Goal: Check status: Check status

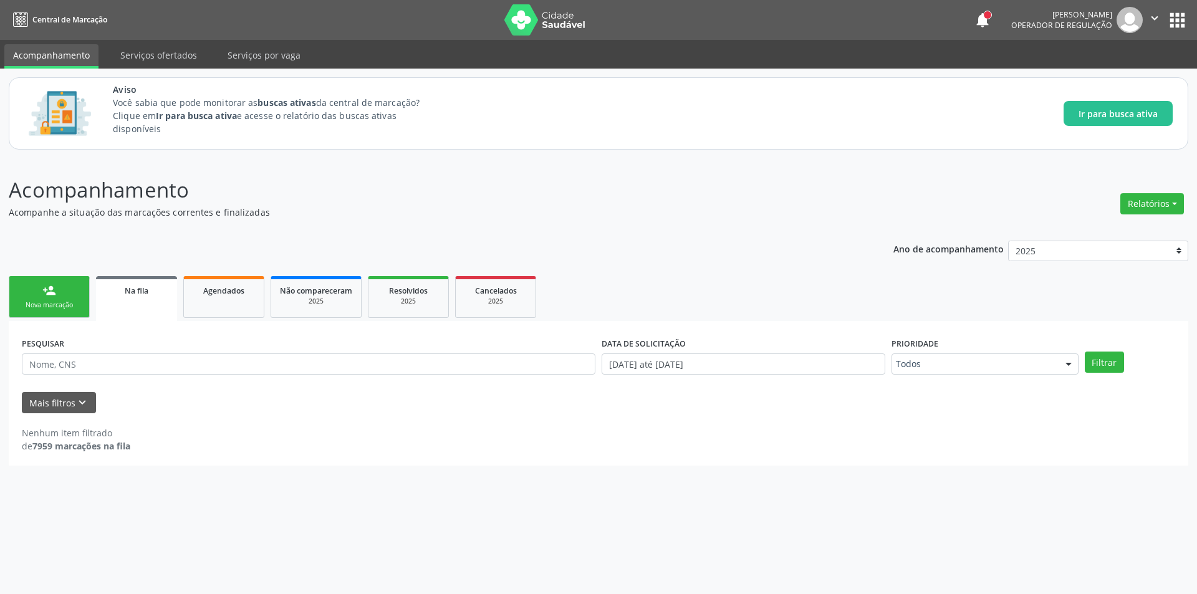
click at [147, 301] on link "Na fila" at bounding box center [136, 298] width 81 height 45
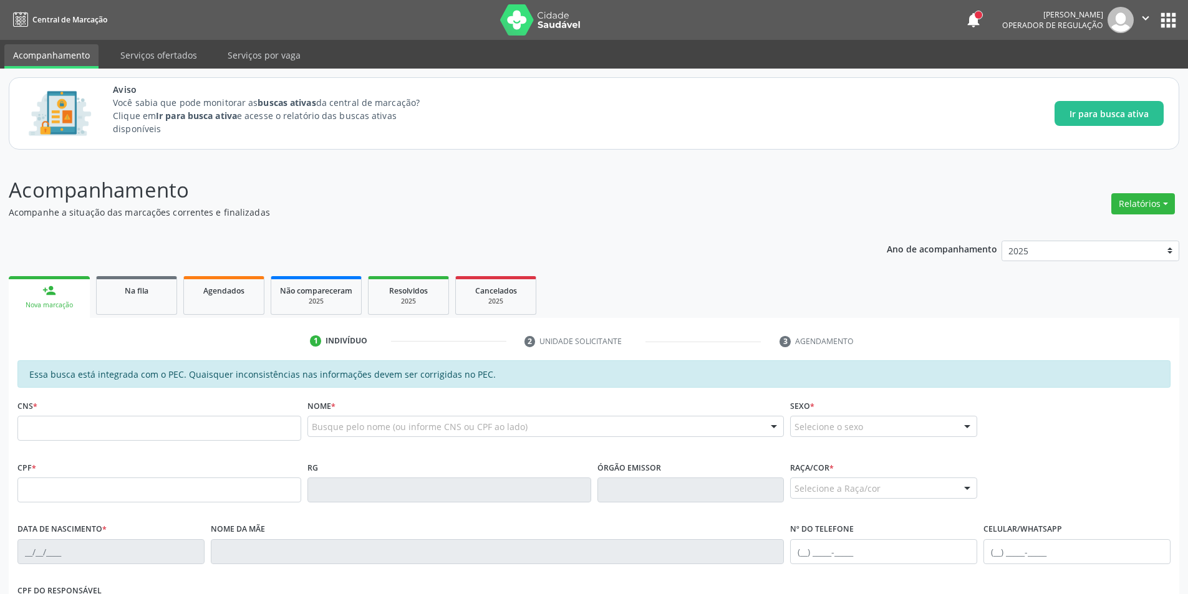
click at [153, 258] on div "Ano de acompanhamento 2025 person_add Nova marcação Na fila Agendados Não compa…" at bounding box center [594, 513] width 1170 height 562
click at [128, 306] on link "Na fila" at bounding box center [136, 295] width 81 height 39
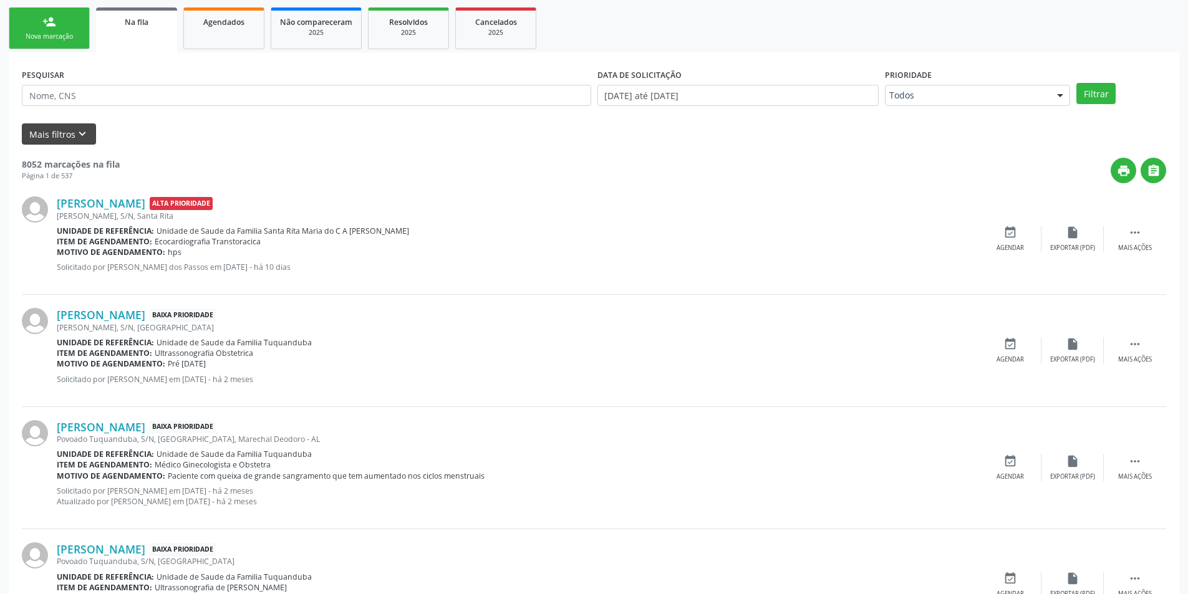
scroll to position [249, 0]
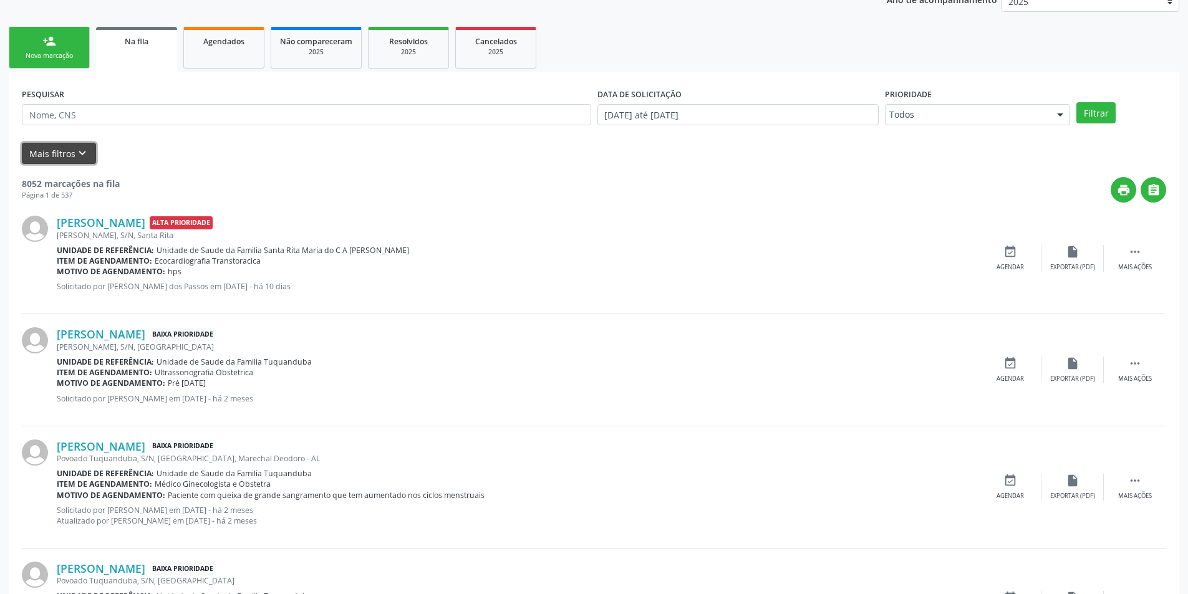
click at [79, 151] on icon "keyboard_arrow_down" at bounding box center [82, 154] width 14 height 14
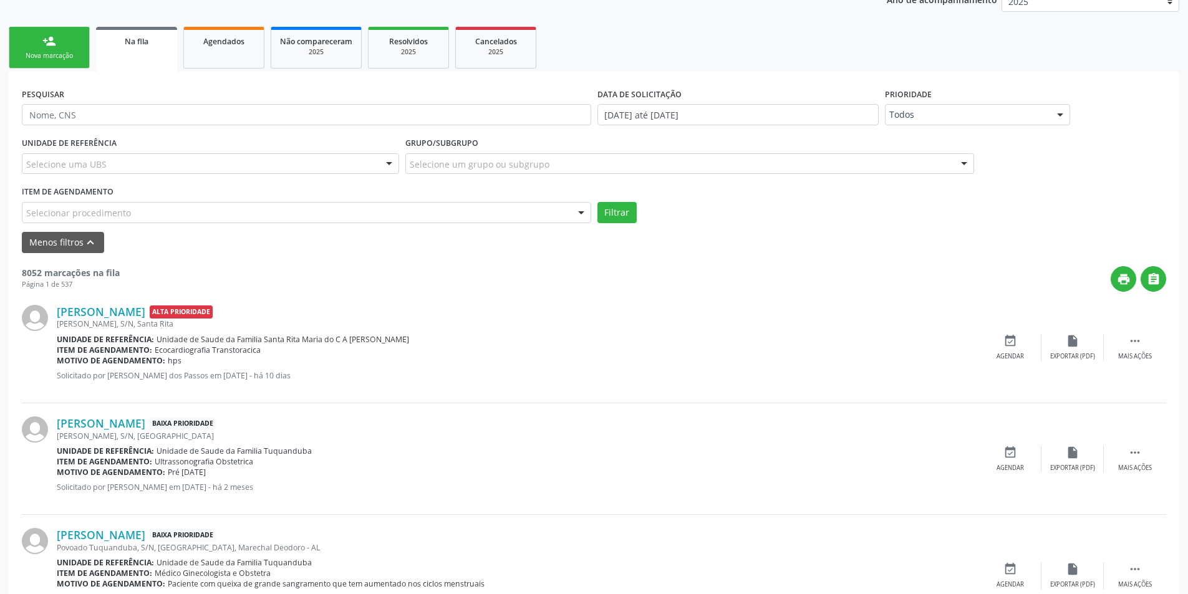
click at [253, 213] on div "Selecionar procedimento" at bounding box center [306, 212] width 569 height 21
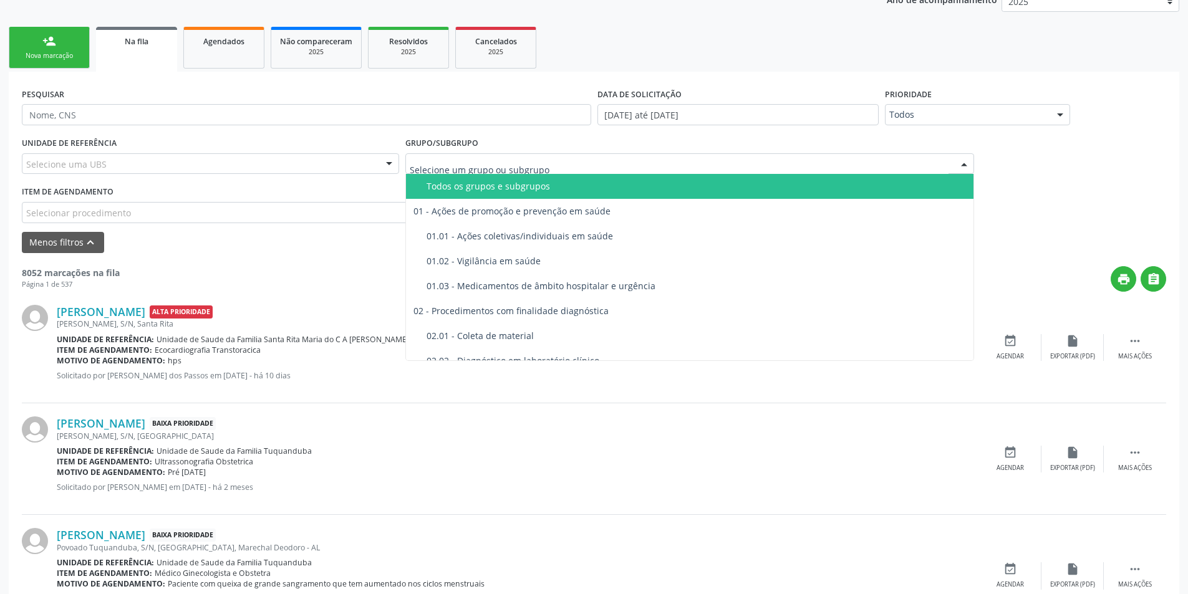
click at [652, 167] on div at bounding box center [689, 163] width 569 height 21
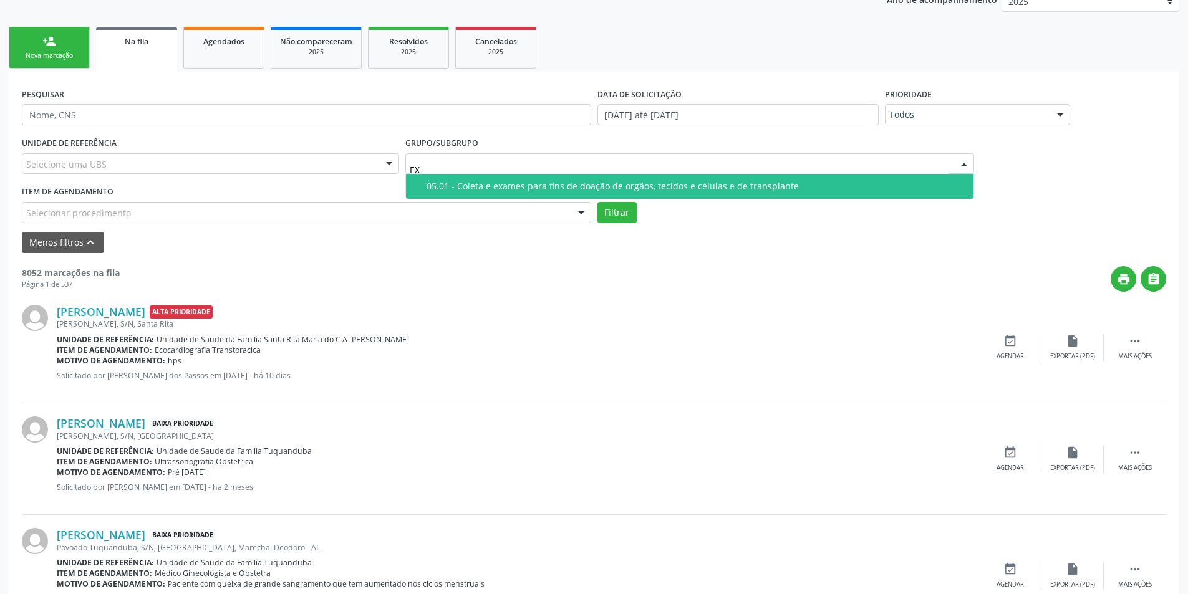
type input "E"
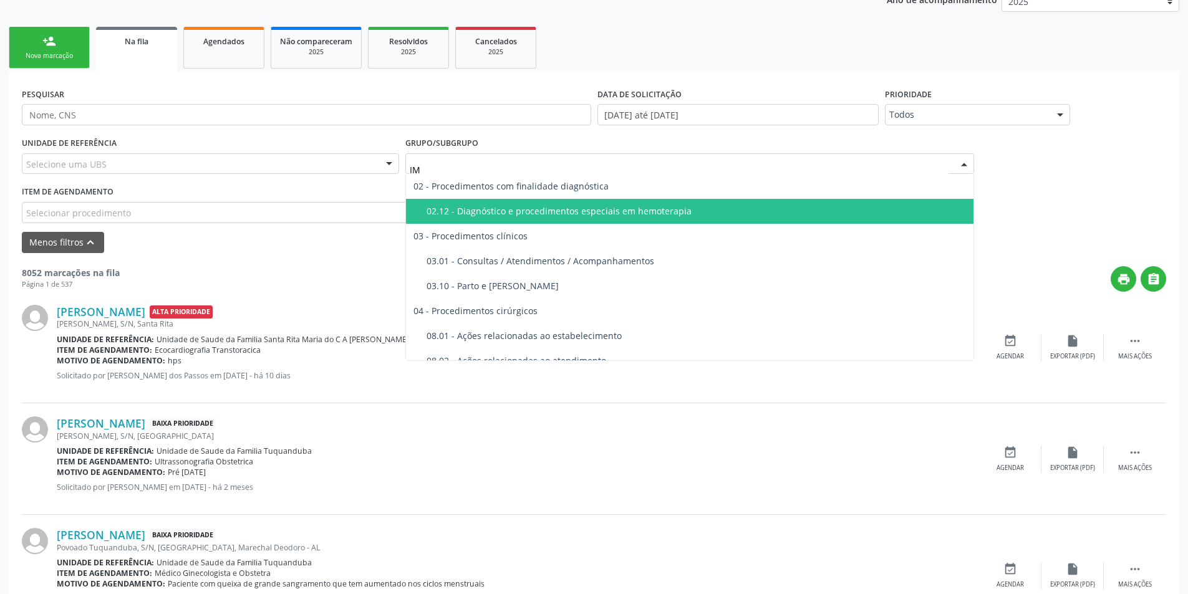
type input "I"
type input "DIAG"
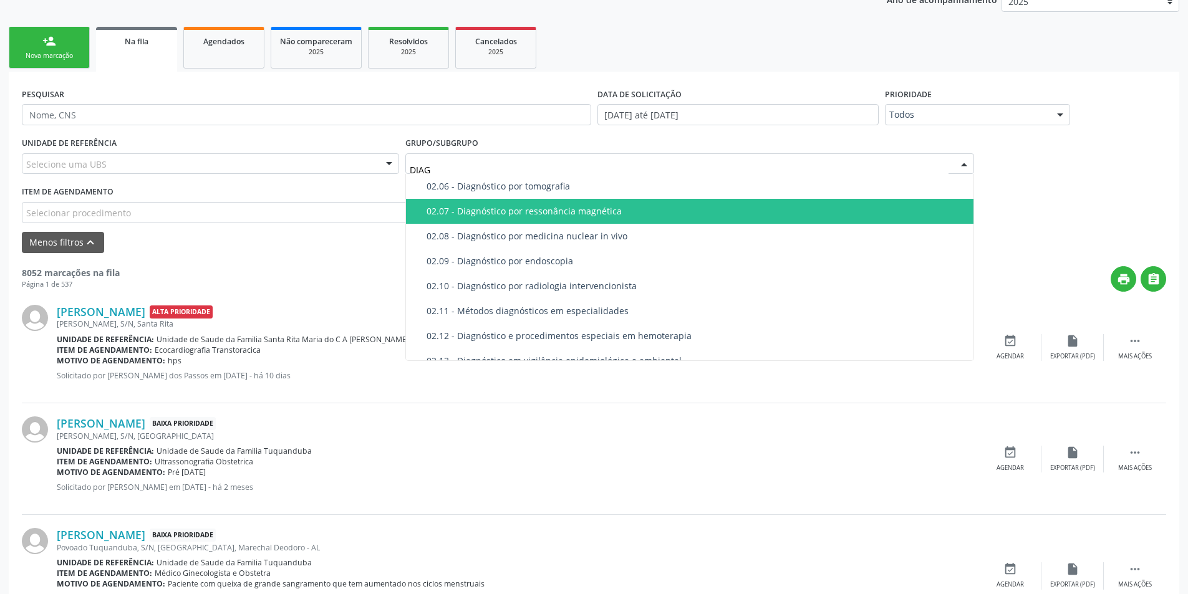
scroll to position [62, 0]
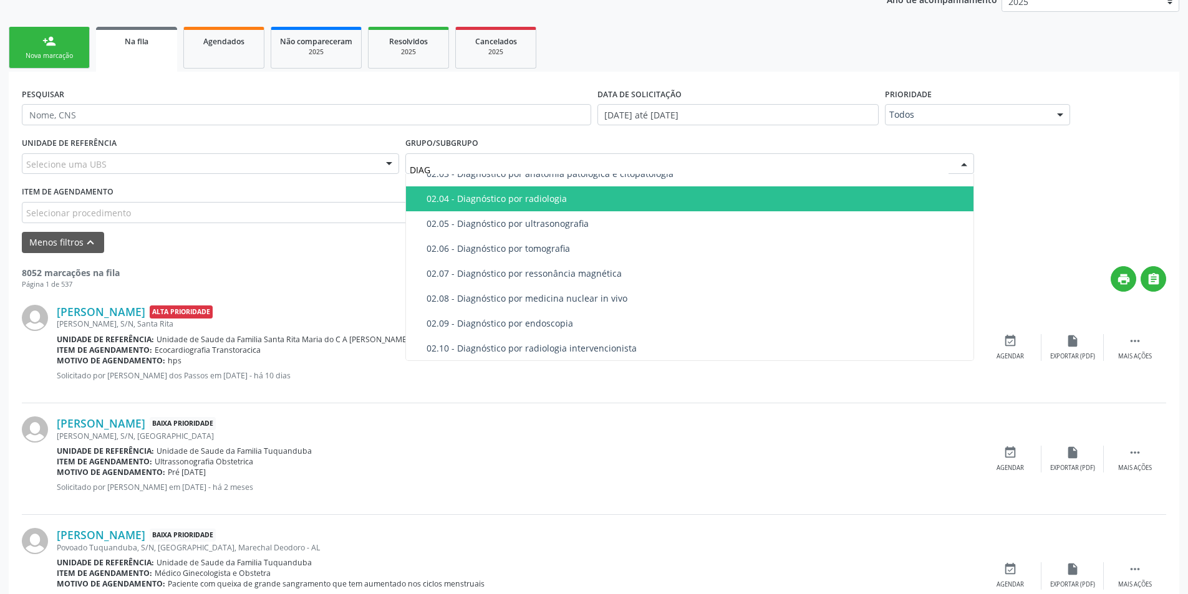
click at [599, 201] on div "02.04 - Diagnóstico por radiologia" at bounding box center [697, 199] width 540 height 10
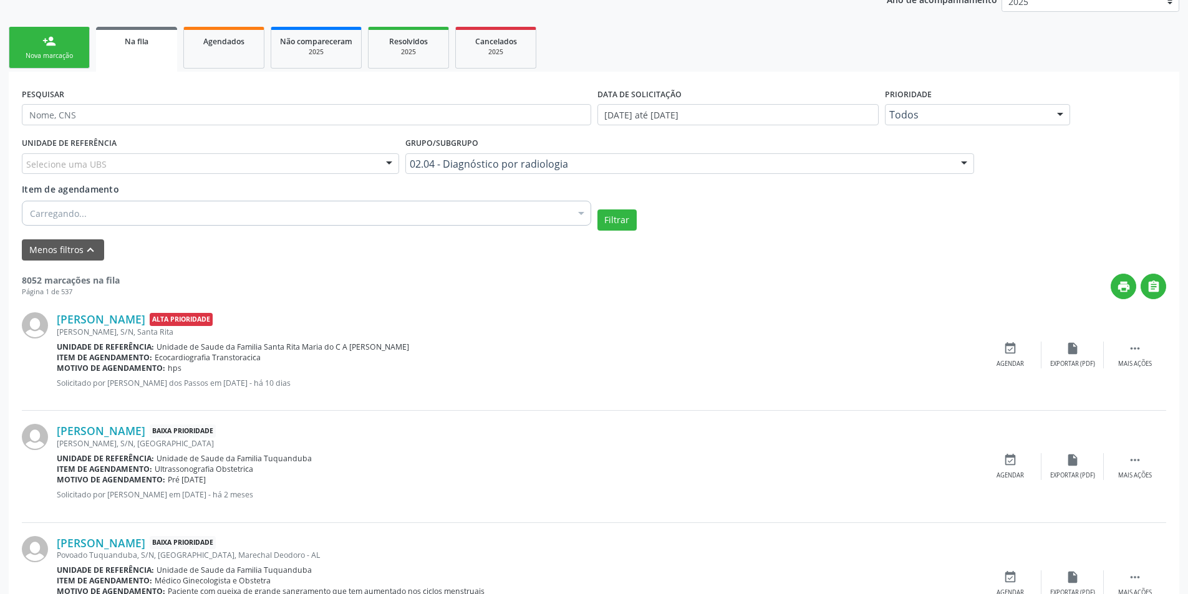
scroll to position [0, 0]
click at [617, 220] on button "Filtrar" at bounding box center [616, 220] width 39 height 21
